Goal: Task Accomplishment & Management: Manage account settings

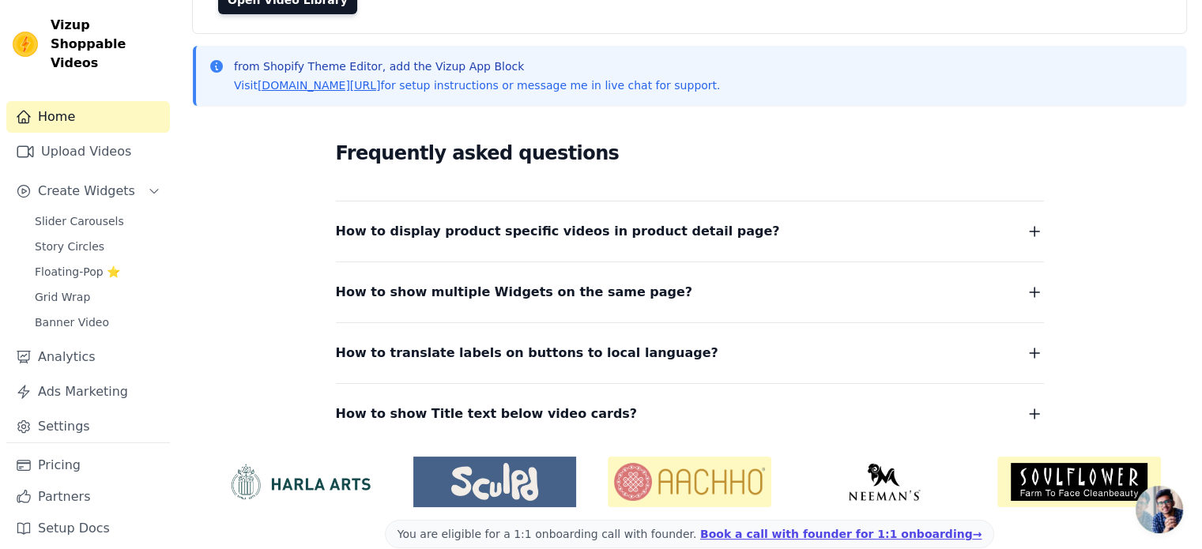
scroll to position [202, 0]
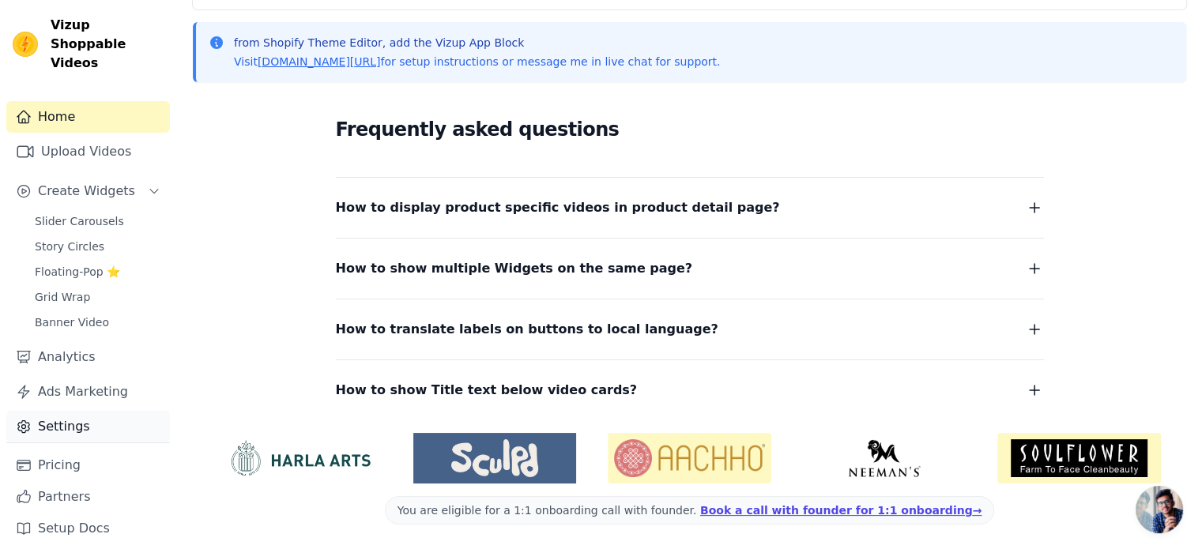
click at [48, 411] on link "Settings" at bounding box center [88, 427] width 164 height 32
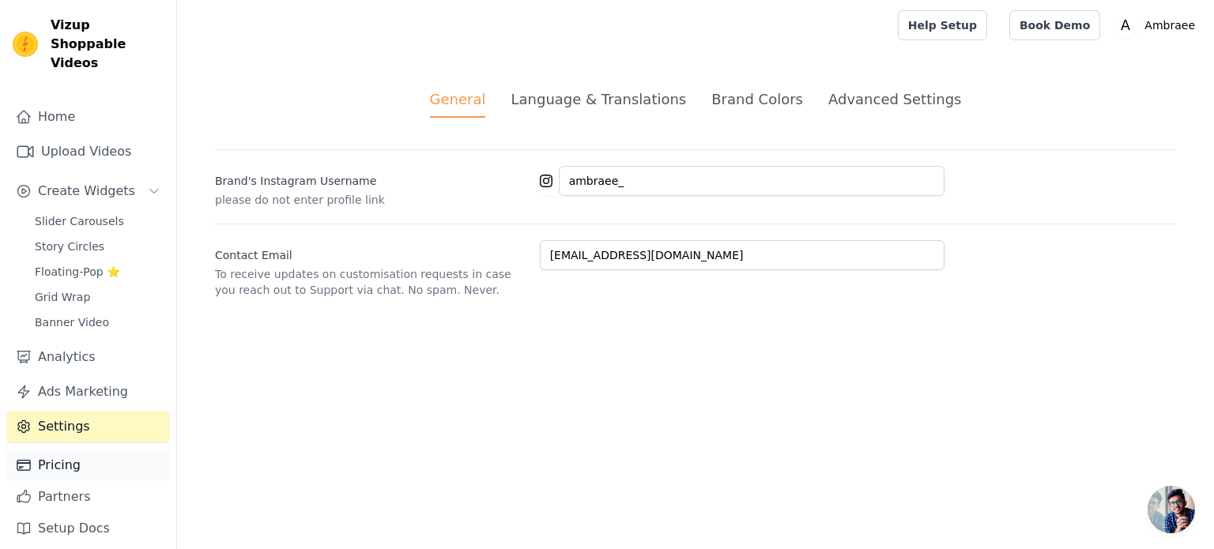
click at [58, 458] on link "Pricing" at bounding box center [88, 466] width 164 height 32
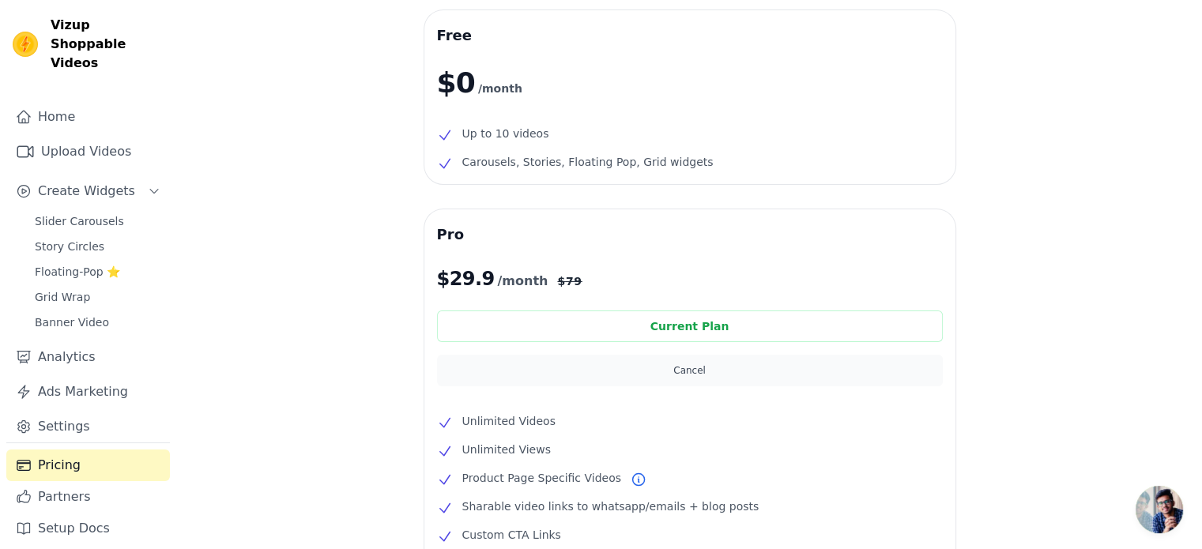
scroll to position [71, 0]
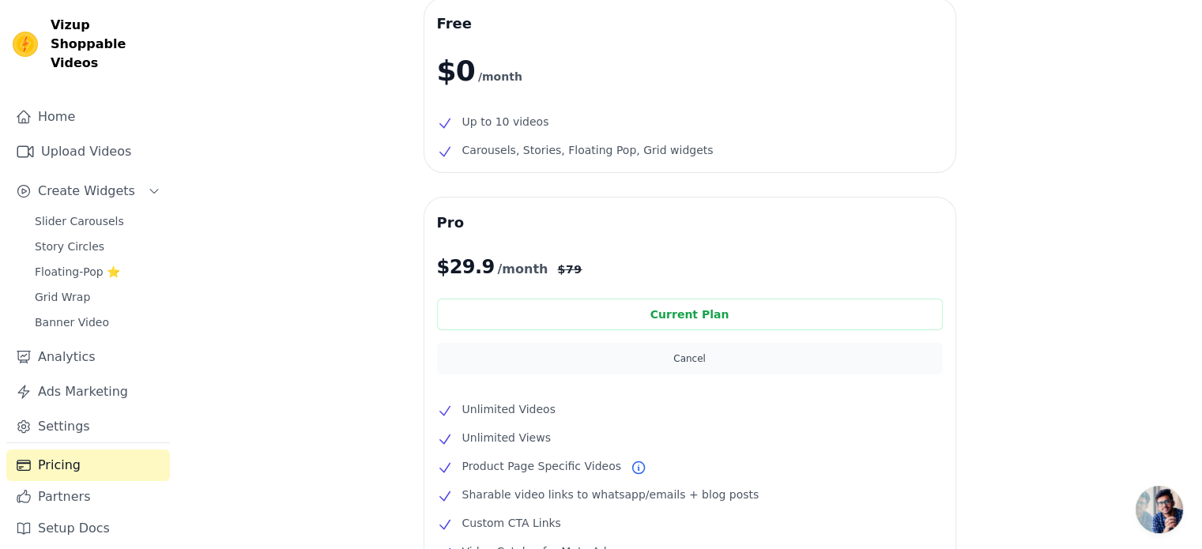
click at [673, 361] on button "Cancel" at bounding box center [690, 359] width 506 height 32
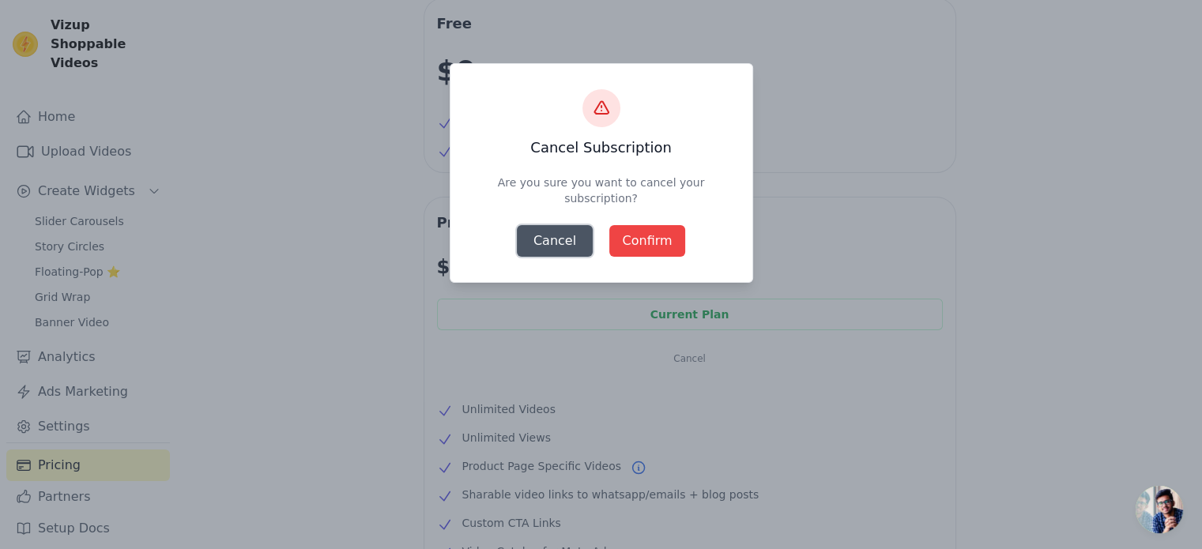
click at [537, 236] on button "Cancel" at bounding box center [555, 241] width 76 height 32
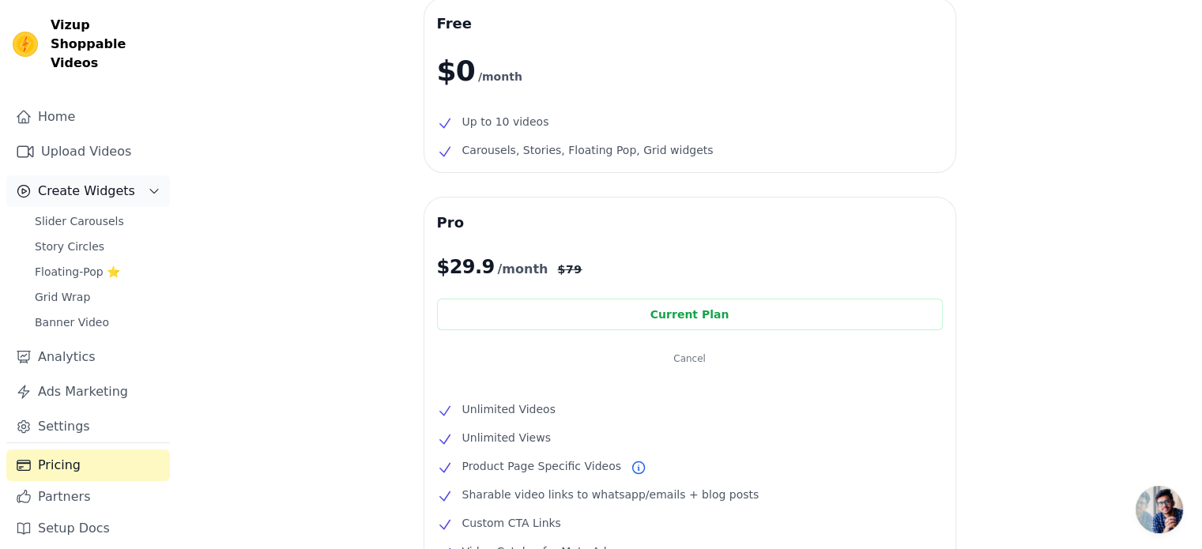
click at [108, 182] on span "Create Widgets" at bounding box center [86, 191] width 97 height 19
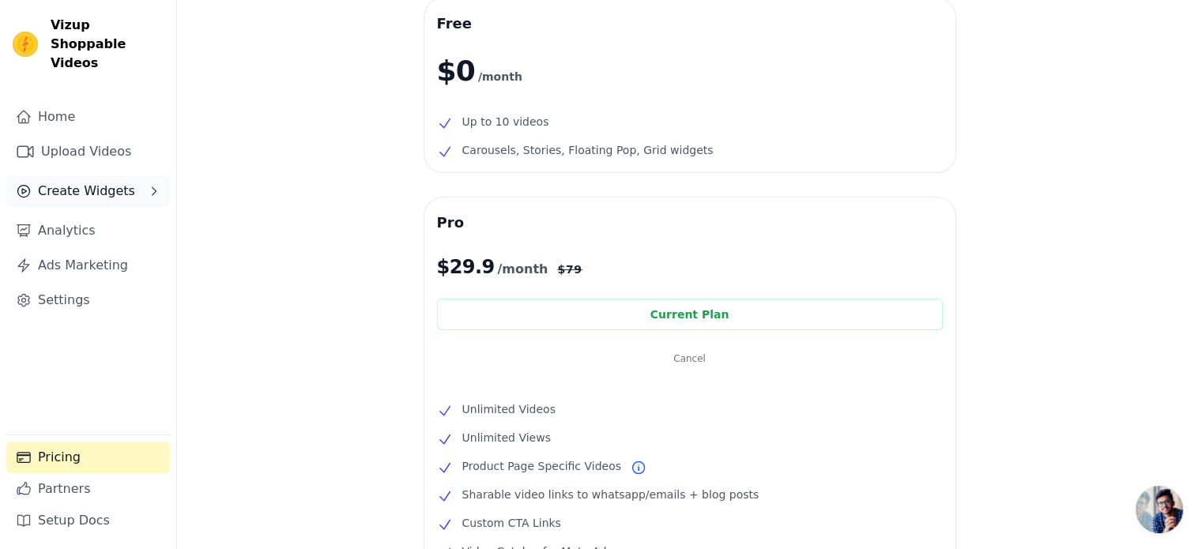
click at [108, 182] on span "Create Widgets" at bounding box center [86, 191] width 97 height 19
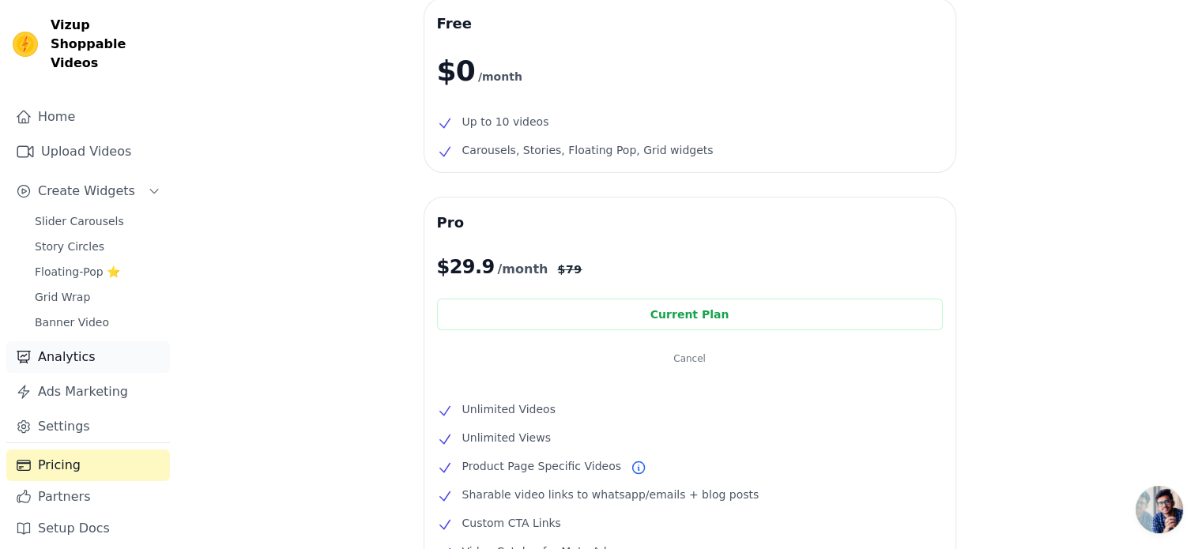
click at [66, 341] on link "Analytics" at bounding box center [88, 357] width 164 height 32
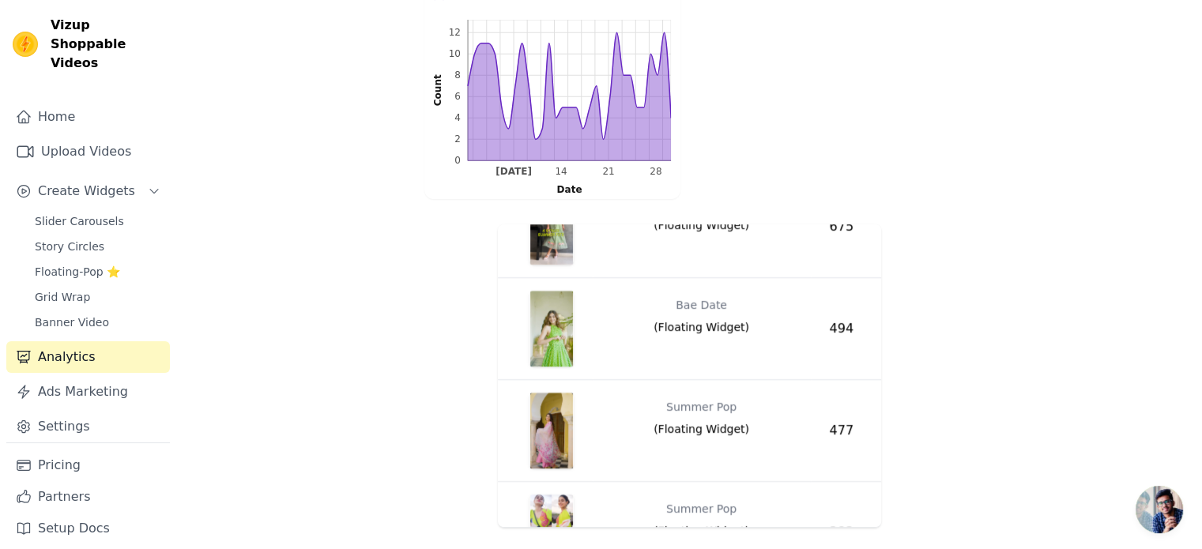
scroll to position [876, 0]
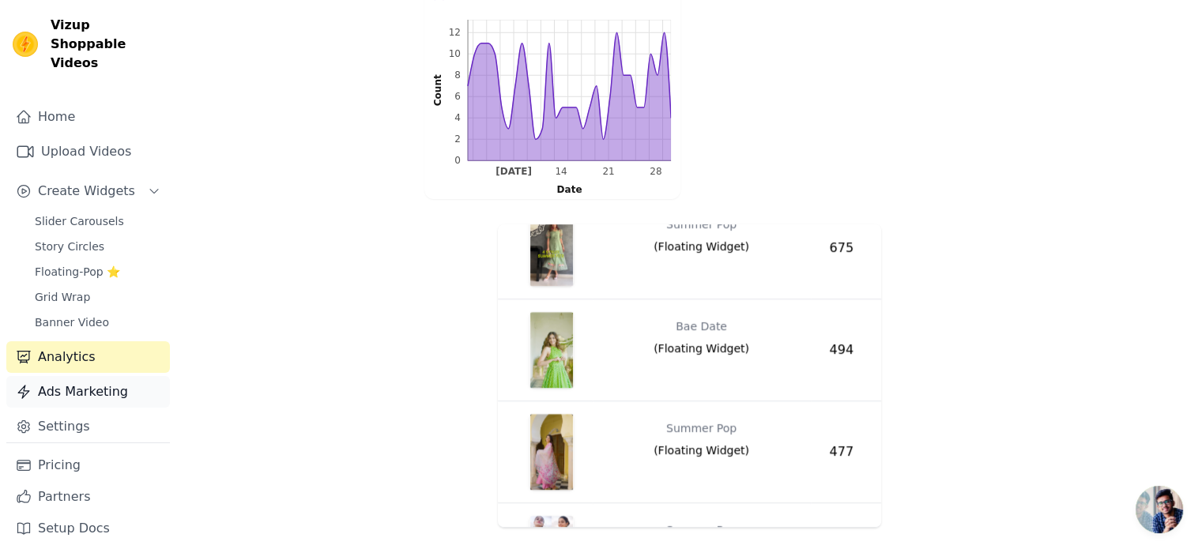
click at [113, 380] on link "Ads Marketing" at bounding box center [88, 392] width 164 height 32
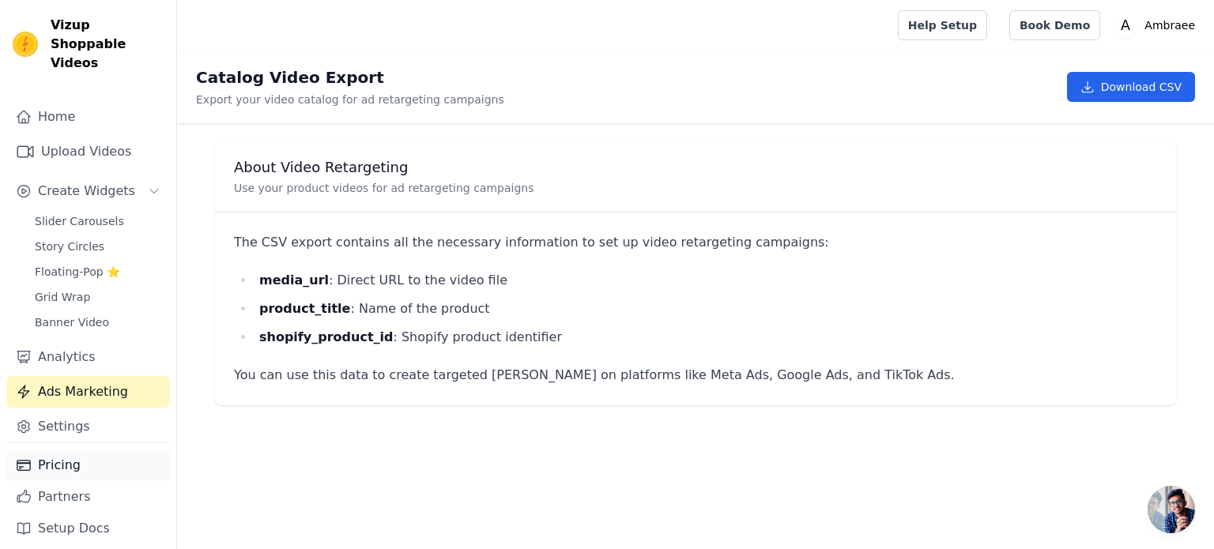
click at [74, 458] on link "Pricing" at bounding box center [88, 466] width 164 height 32
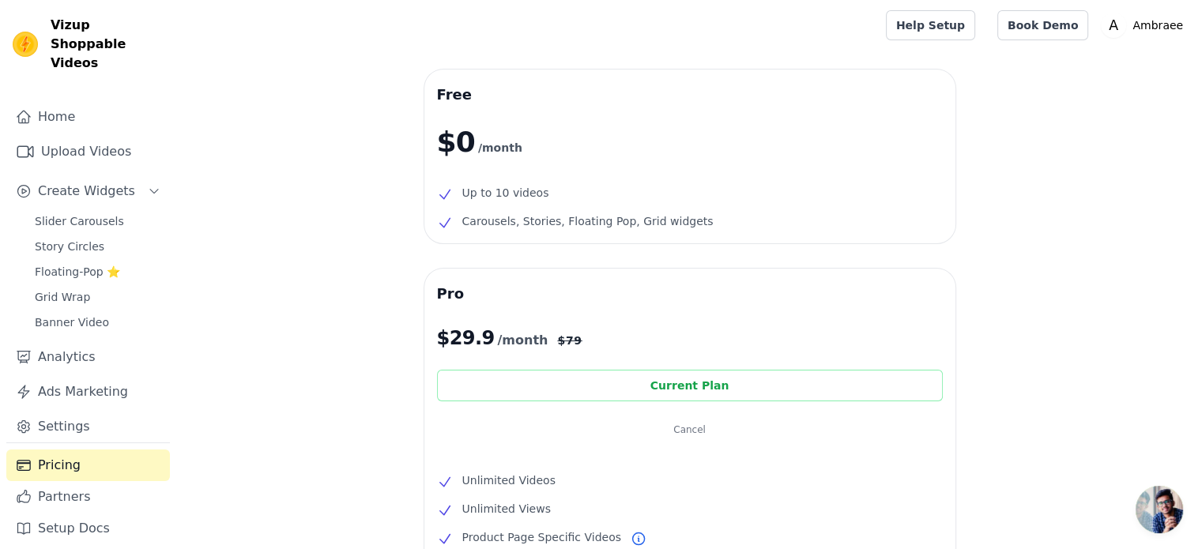
scroll to position [318, 0]
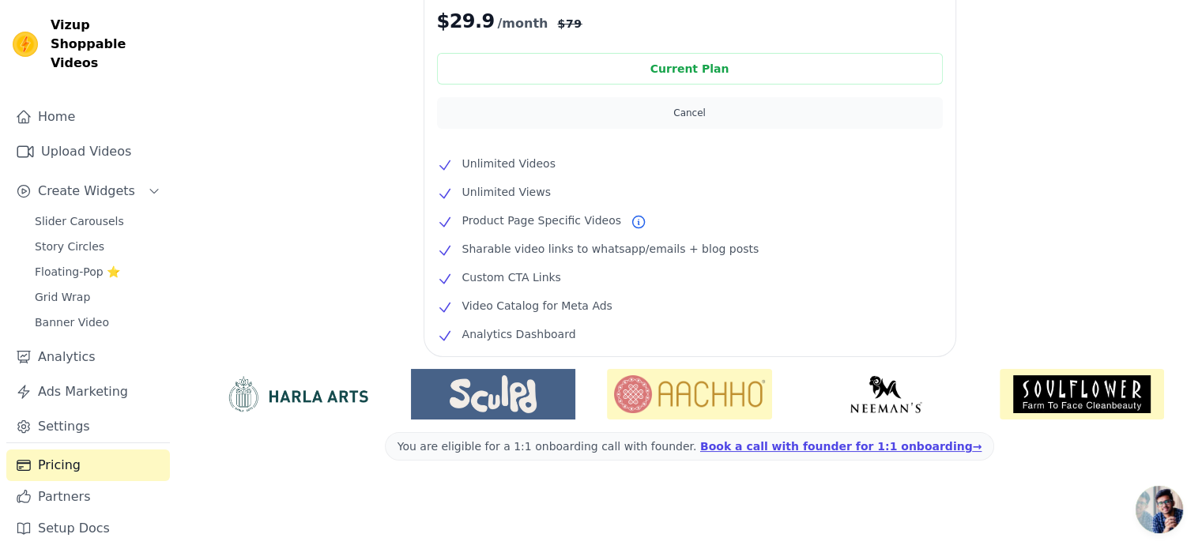
click at [696, 111] on button "Cancel" at bounding box center [690, 113] width 506 height 32
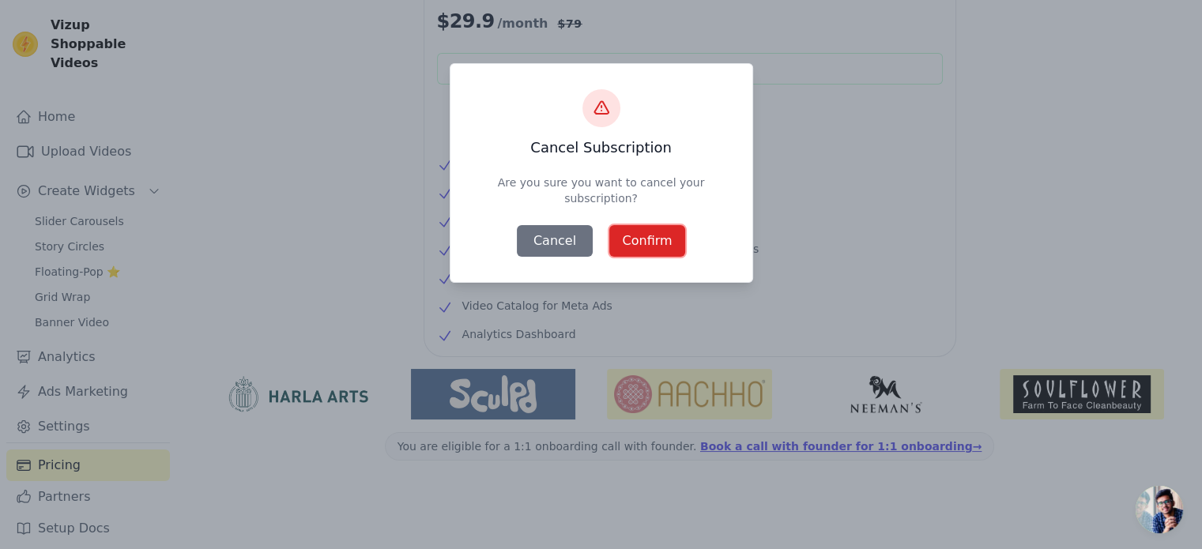
click at [654, 246] on button "Confirm" at bounding box center [647, 241] width 76 height 32
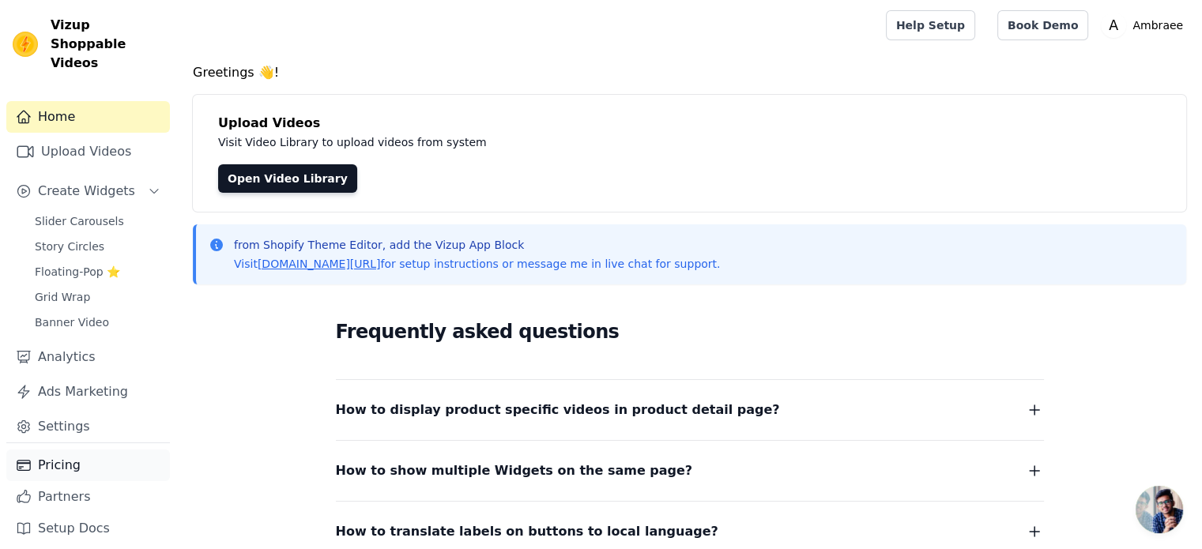
click at [62, 454] on link "Pricing" at bounding box center [88, 466] width 164 height 32
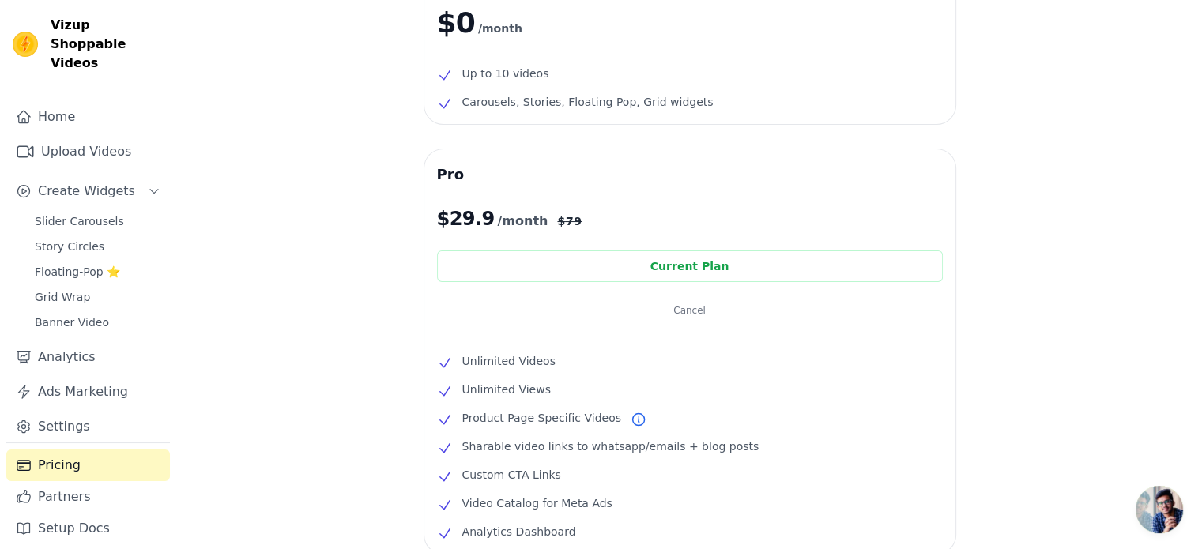
scroll to position [189, 0]
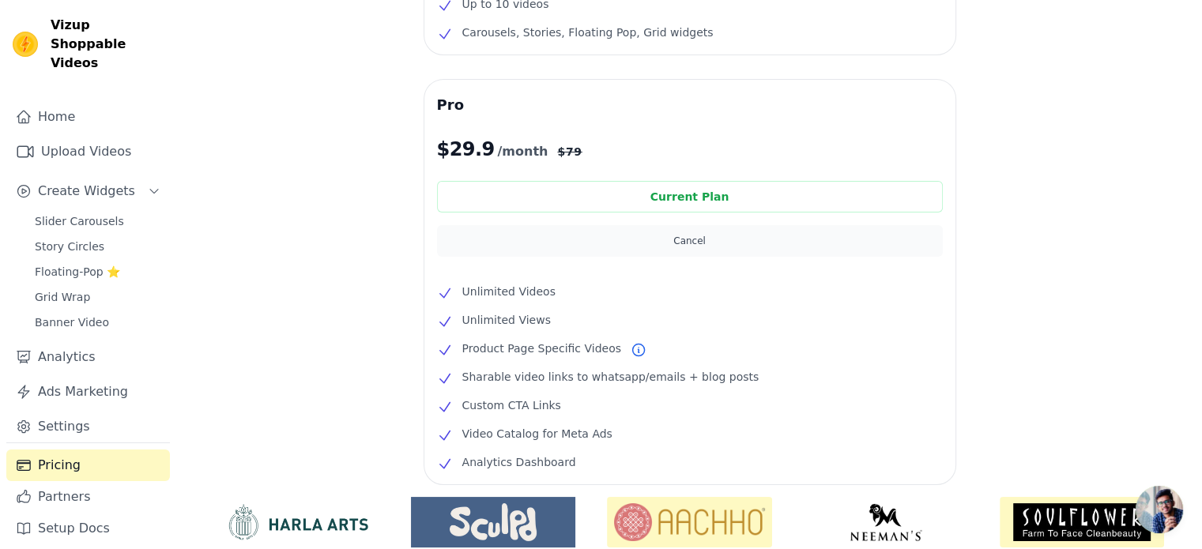
click at [702, 237] on button "Cancel" at bounding box center [690, 241] width 506 height 32
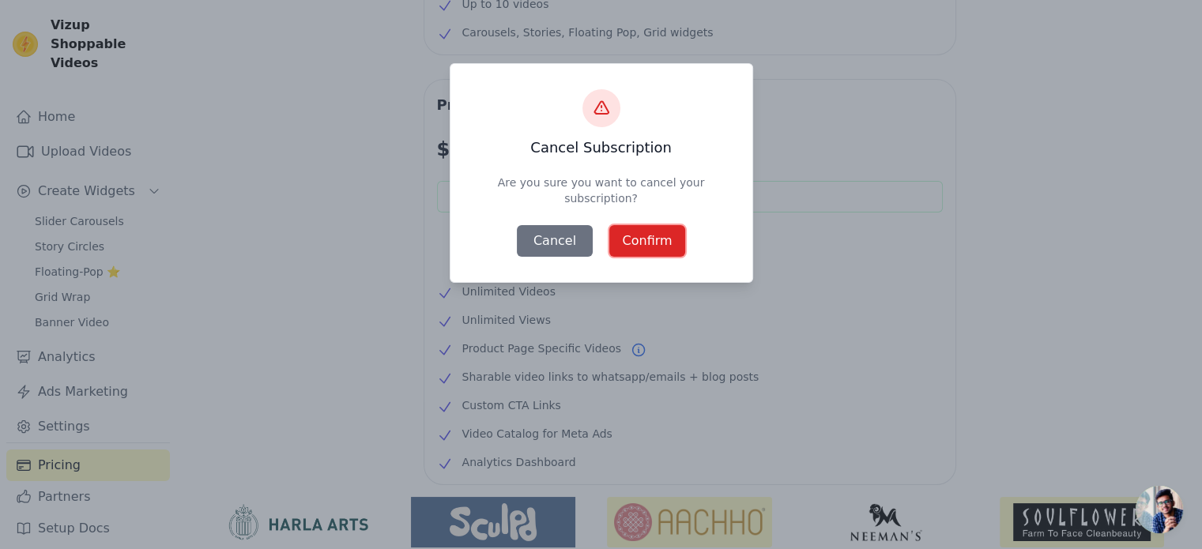
click at [628, 236] on button "Confirm" at bounding box center [647, 241] width 76 height 32
